Goal: Check status: Check status

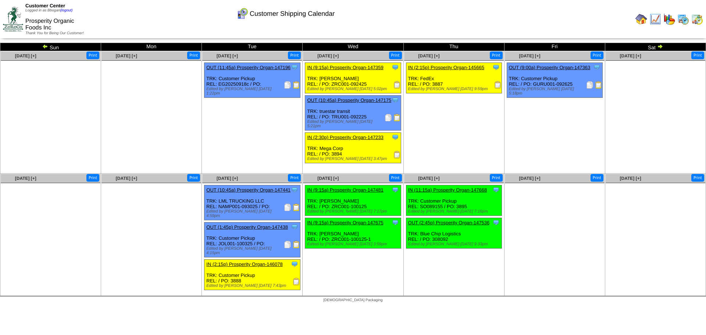
click at [378, 101] on link "OUT (10:45a) Prosperity Organ-147175" at bounding box center [349, 100] width 84 height 6
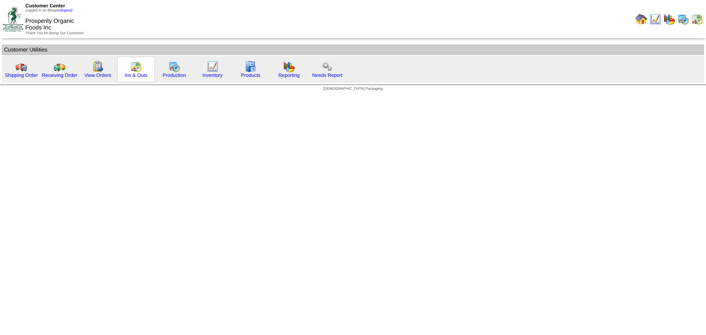
click at [136, 71] on img at bounding box center [136, 67] width 12 height 12
